Goal: Check status

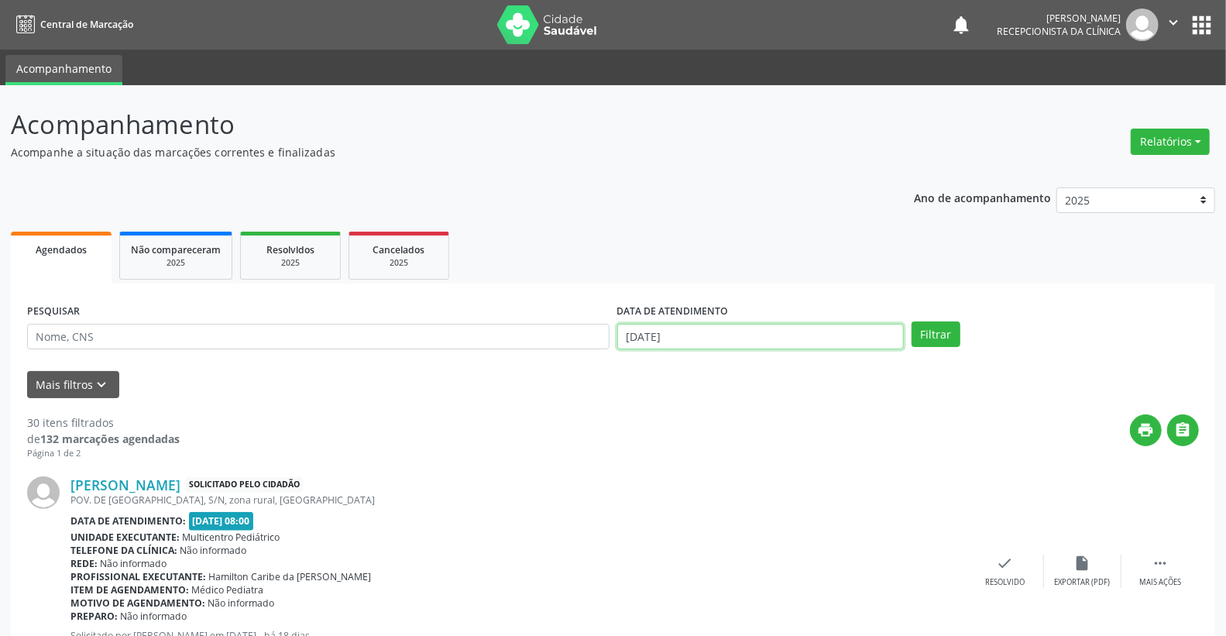
click at [801, 336] on input "[DATE]" at bounding box center [760, 337] width 287 height 26
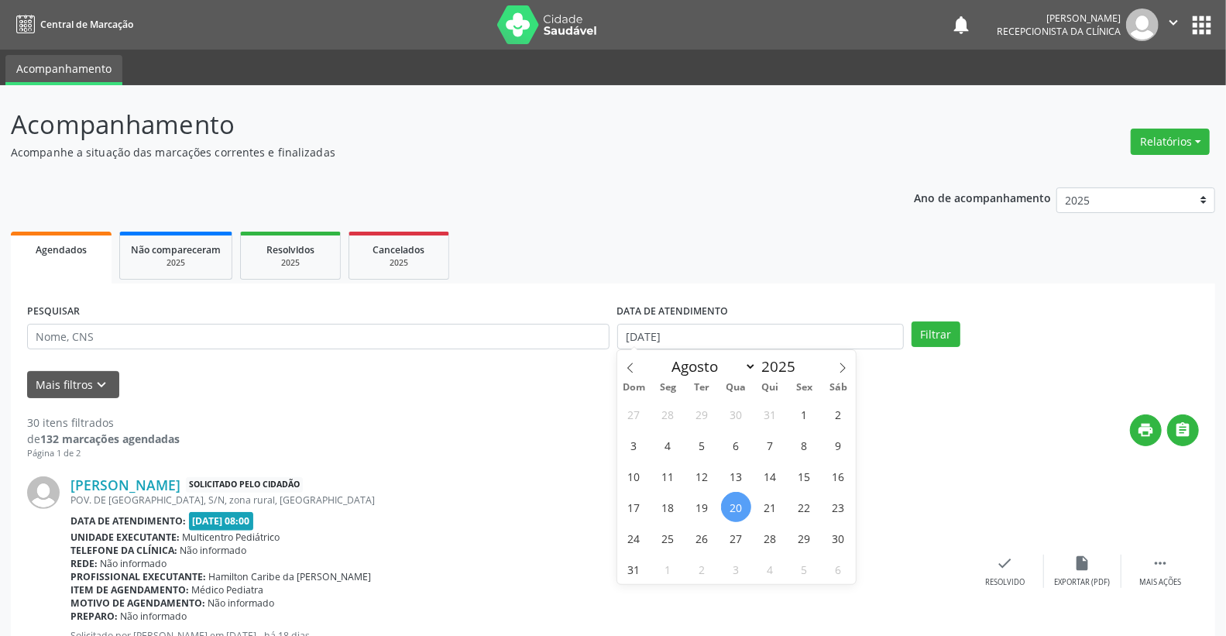
click at [746, 500] on span "20" at bounding box center [736, 507] width 30 height 30
type input "[DATE]"
click at [746, 500] on span "20" at bounding box center [736, 507] width 30 height 30
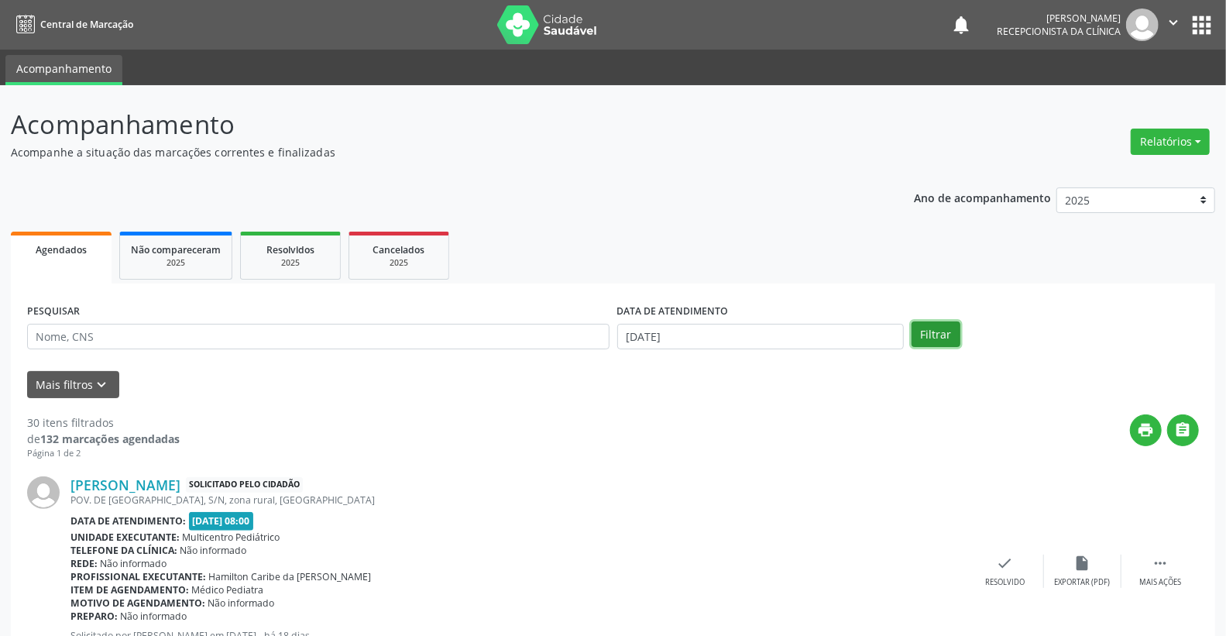
click at [928, 336] on button "Filtrar" at bounding box center [935, 334] width 49 height 26
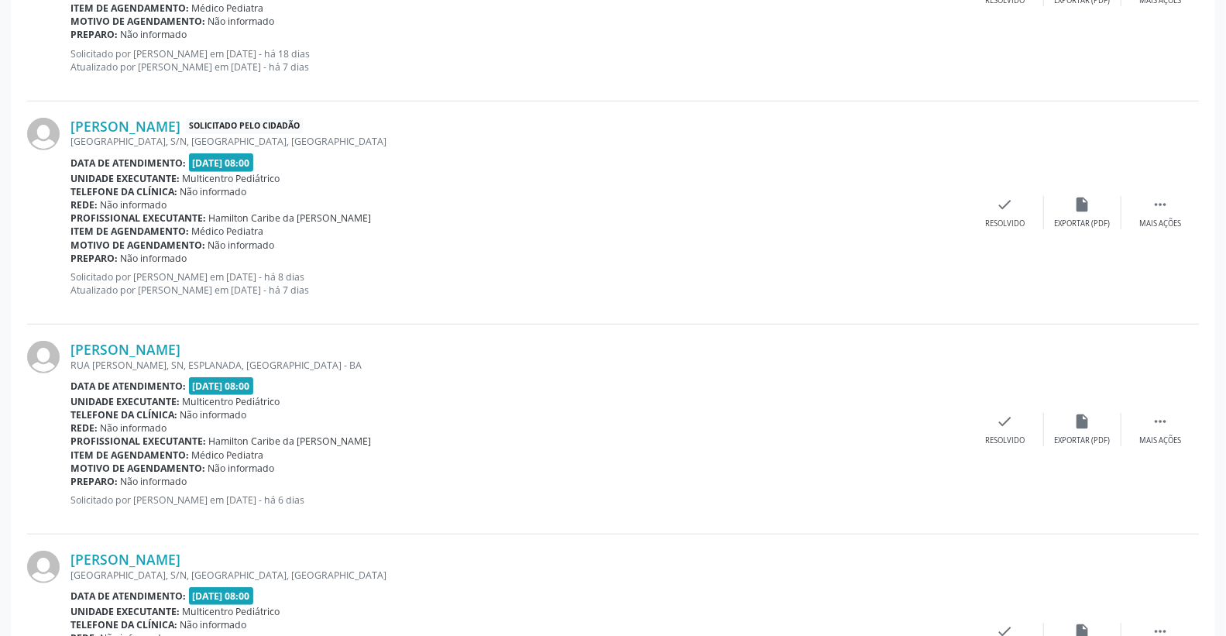
scroll to position [602, 0]
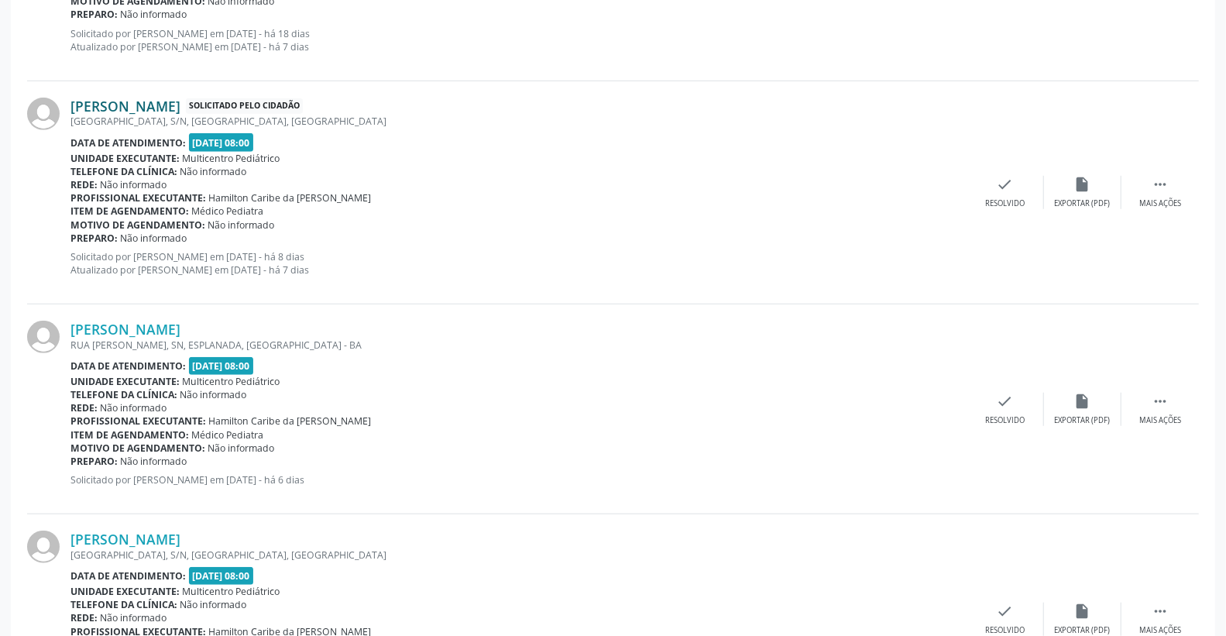
click at [133, 104] on link "[PERSON_NAME]" at bounding box center [125, 106] width 110 height 17
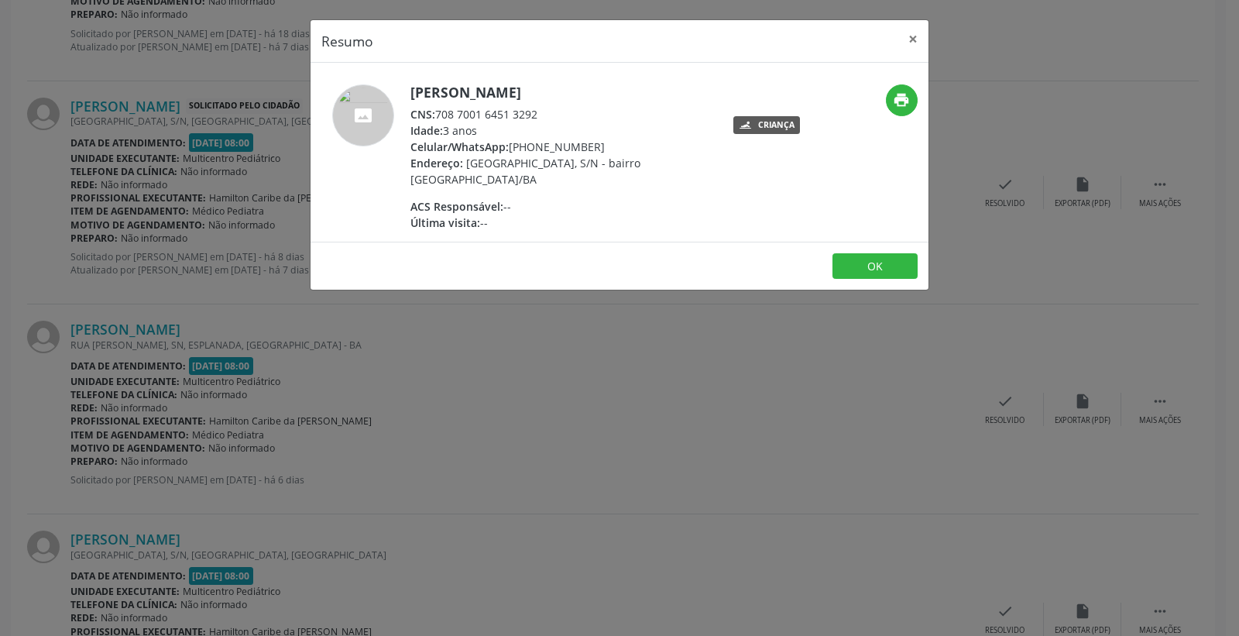
drag, startPoint x: 437, startPoint y: 112, endPoint x: 540, endPoint y: 111, distance: 103.7
click at [540, 111] on div "CNS: 708 7001 6451 3292" at bounding box center [560, 114] width 301 height 16
copy div "708 7001 6451 3292"
click at [907, 34] on button "×" at bounding box center [912, 39] width 31 height 38
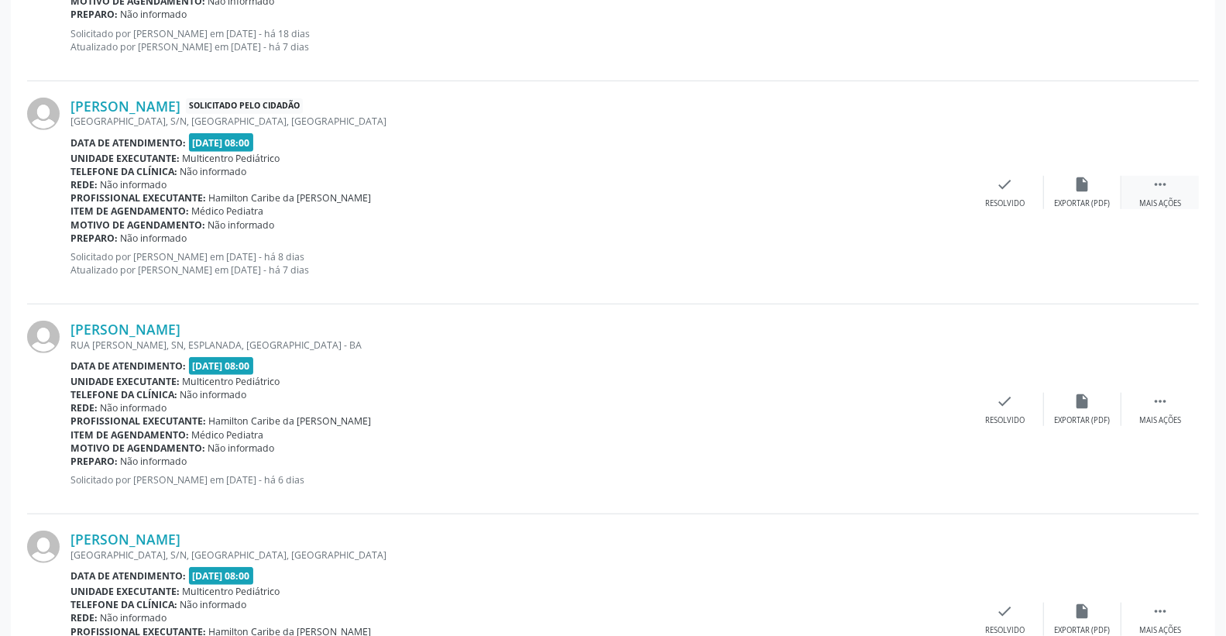
click at [1154, 184] on icon "" at bounding box center [1159, 184] width 17 height 17
click at [939, 190] on div "print Imprimir" at bounding box center [927, 192] width 77 height 33
click at [691, 324] on div "[PERSON_NAME]" at bounding box center [518, 329] width 896 height 17
drag, startPoint x: 669, startPoint y: 210, endPoint x: 772, endPoint y: 136, distance: 126.5
click at [669, 209] on div "Item de agendamento: Médico Pediatra" at bounding box center [401, 210] width 663 height 13
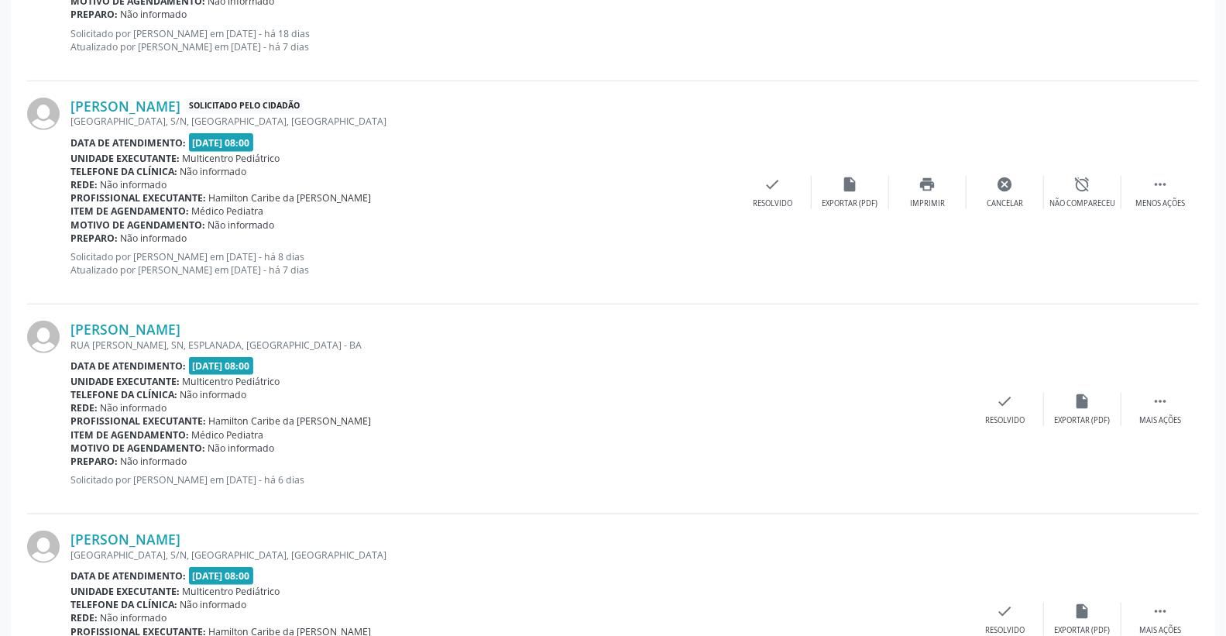
click at [895, 127] on div "[PERSON_NAME] Solicitado pelo cidadão [GEOGRAPHIC_DATA], S/N, [GEOGRAPHIC_DATA]…" at bounding box center [612, 192] width 1171 height 223
click at [1157, 180] on icon "" at bounding box center [1159, 184] width 17 height 17
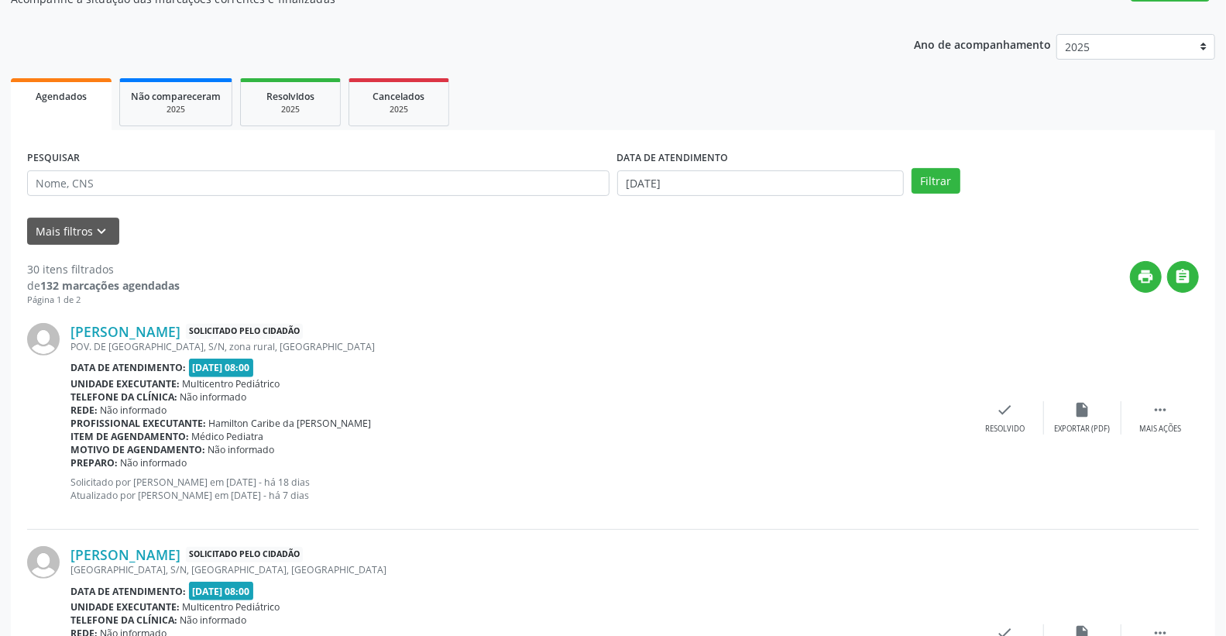
scroll to position [172, 0]
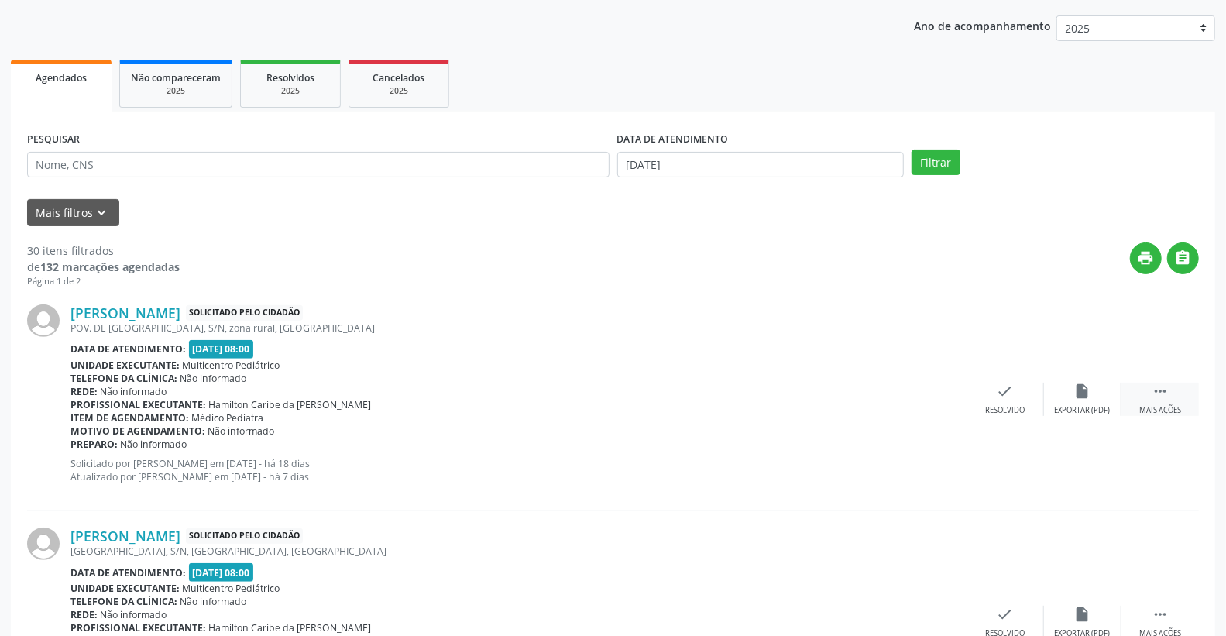
click at [1162, 388] on icon "" at bounding box center [1159, 390] width 17 height 17
click at [931, 393] on icon "print" at bounding box center [927, 390] width 17 height 17
click at [686, 424] on div "Motivo de agendamento: Não informado" at bounding box center [401, 430] width 663 height 13
click at [895, 307] on div "[PERSON_NAME] Solicitado pelo cidadão POV. DE [GEOGRAPHIC_DATA], S/N, zona rura…" at bounding box center [612, 399] width 1171 height 223
